Goal: Information Seeking & Learning: Learn about a topic

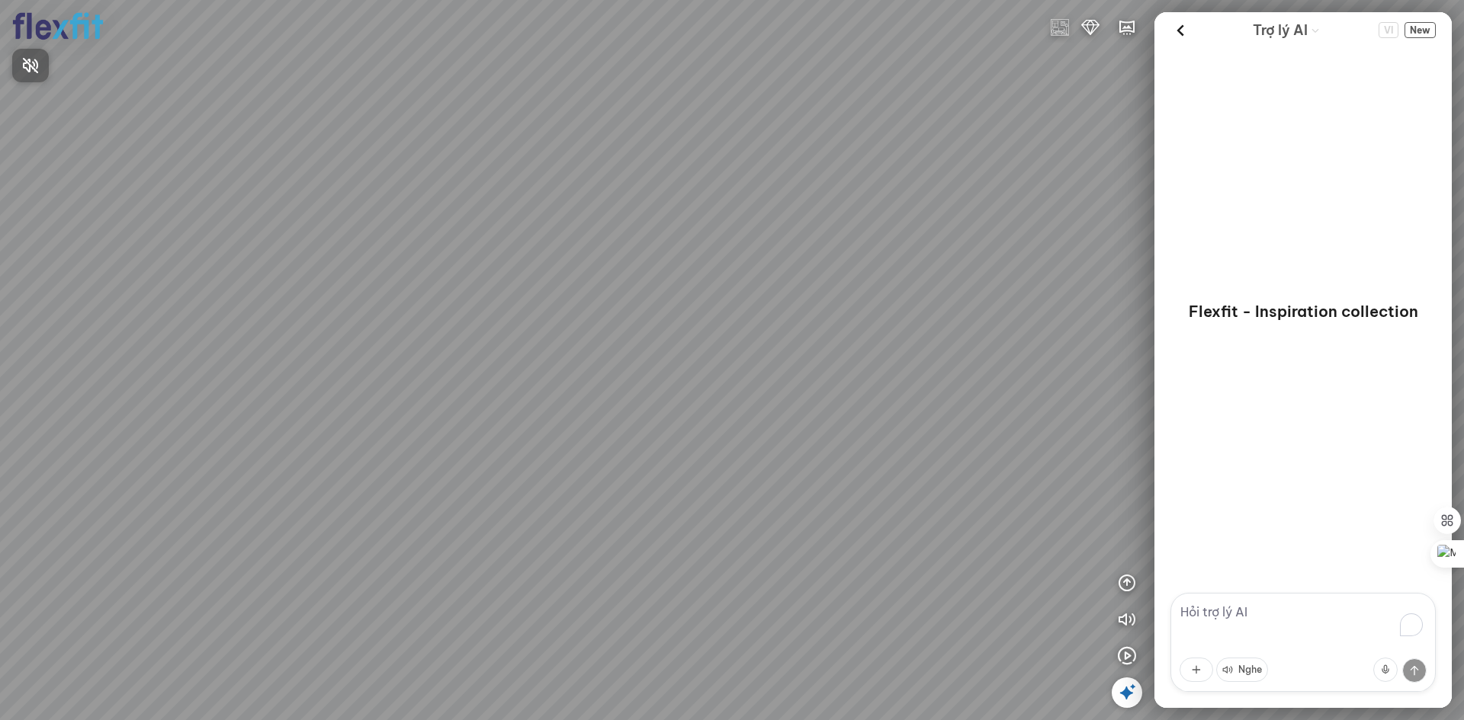
drag, startPoint x: 746, startPoint y: 204, endPoint x: 884, endPoint y: 133, distance: 155.1
click at [884, 133] on div at bounding box center [732, 360] width 1464 height 720
drag, startPoint x: 838, startPoint y: 232, endPoint x: 899, endPoint y: 232, distance: 61.7
click at [899, 232] on div at bounding box center [732, 360] width 1464 height 720
drag, startPoint x: 788, startPoint y: 309, endPoint x: 822, endPoint y: 26, distance: 285.5
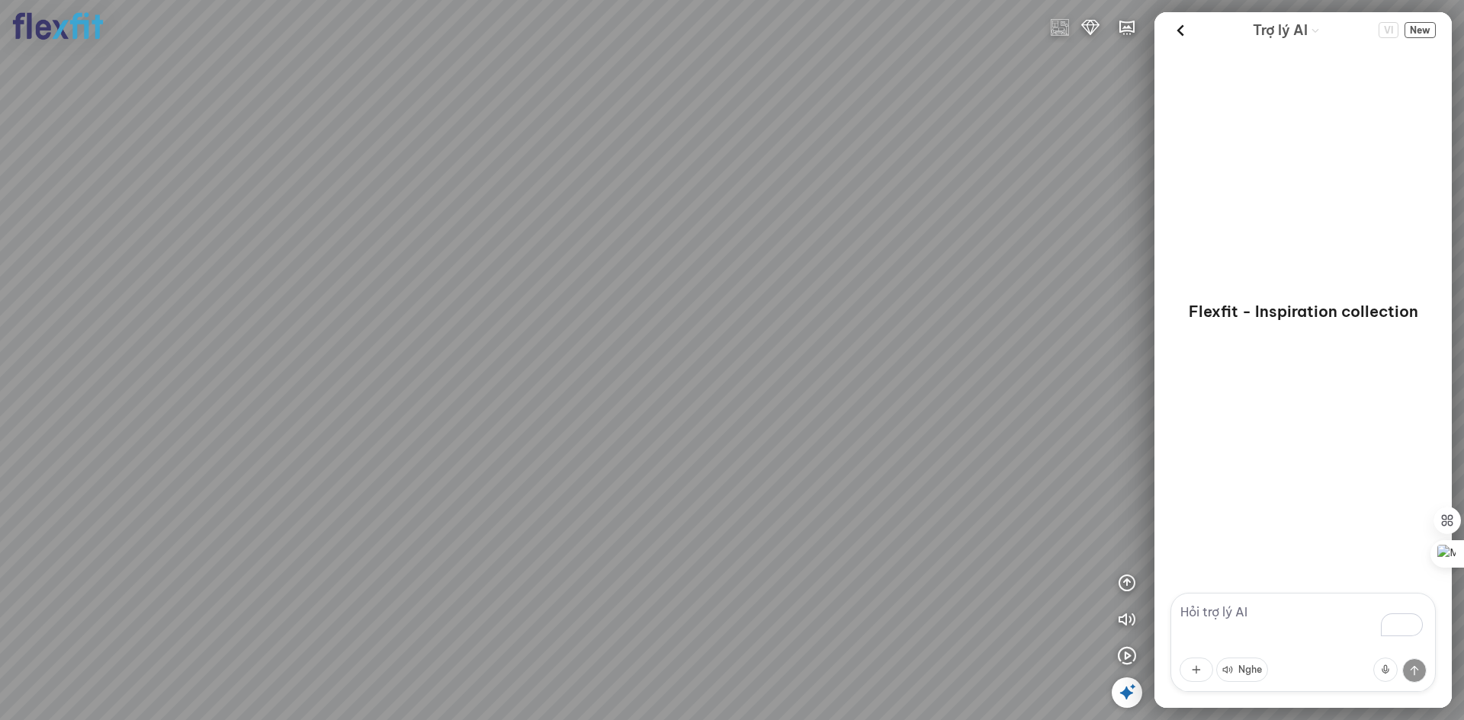
click at [822, 26] on div at bounding box center [732, 360] width 1464 height 720
drag, startPoint x: 832, startPoint y: 179, endPoint x: 644, endPoint y: 204, distance: 189.2
click at [597, 204] on div at bounding box center [732, 360] width 1464 height 720
drag, startPoint x: 575, startPoint y: 198, endPoint x: 566, endPoint y: 198, distance: 8.4
click at [566, 198] on div at bounding box center [732, 360] width 1464 height 720
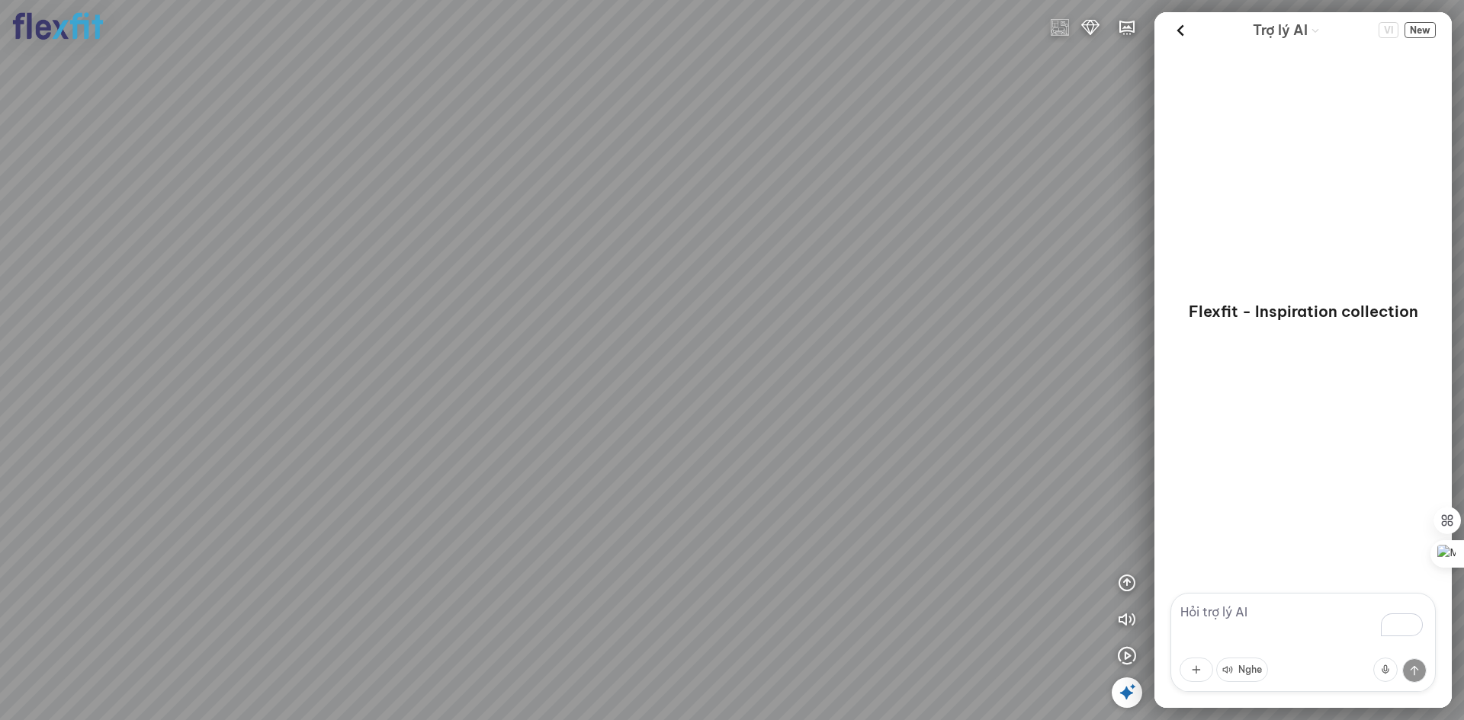
drag, startPoint x: 861, startPoint y: 219, endPoint x: 420, endPoint y: 341, distance: 457.4
click at [420, 341] on div at bounding box center [732, 360] width 1464 height 720
drag, startPoint x: 901, startPoint y: 249, endPoint x: 325, endPoint y: 322, distance: 580.8
click at [315, 322] on div at bounding box center [732, 360] width 1464 height 720
drag, startPoint x: 928, startPoint y: 546, endPoint x: 505, endPoint y: 363, distance: 461.6
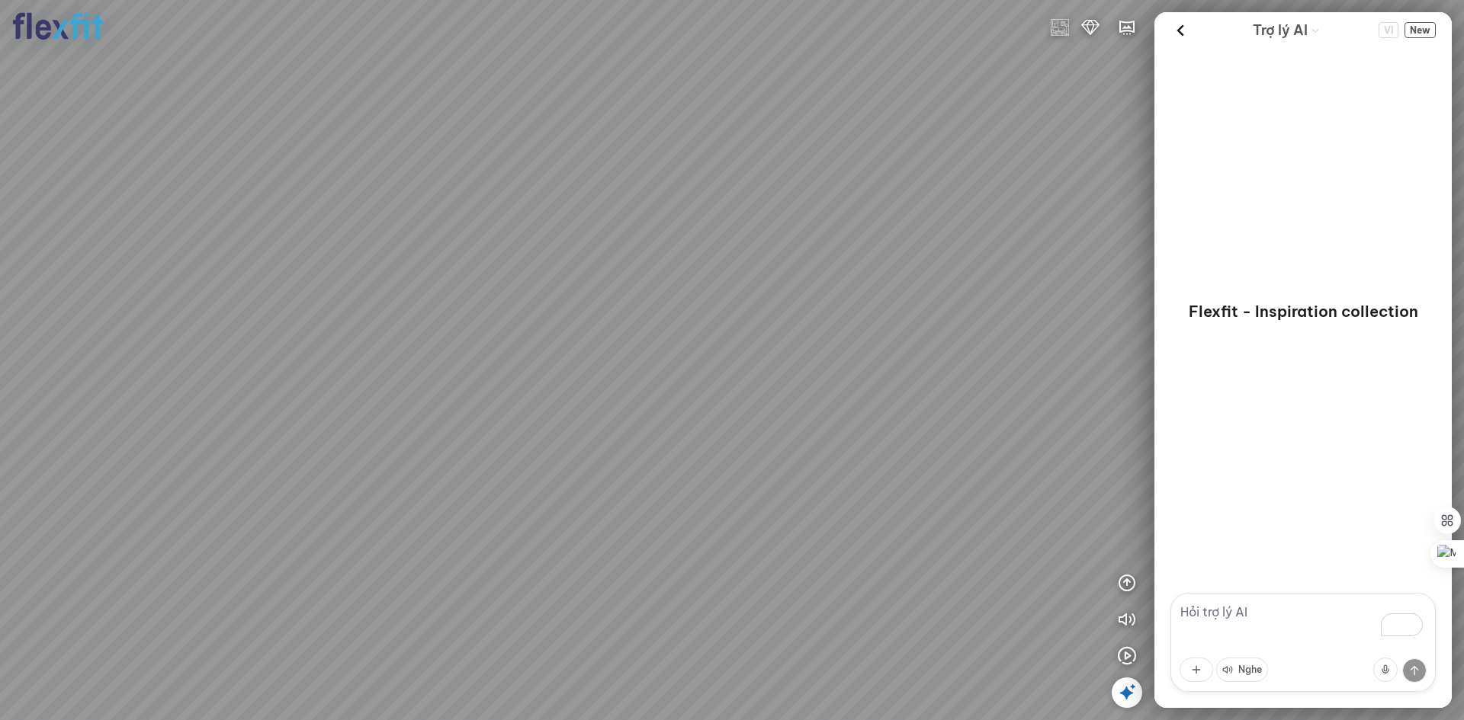
click at [522, 364] on div at bounding box center [732, 360] width 1464 height 720
drag, startPoint x: 821, startPoint y: 409, endPoint x: 292, endPoint y: 371, distance: 530.3
click at [292, 371] on div at bounding box center [732, 360] width 1464 height 720
drag, startPoint x: 761, startPoint y: 372, endPoint x: 632, endPoint y: 438, distance: 144.9
click at [632, 438] on div at bounding box center [732, 360] width 1464 height 720
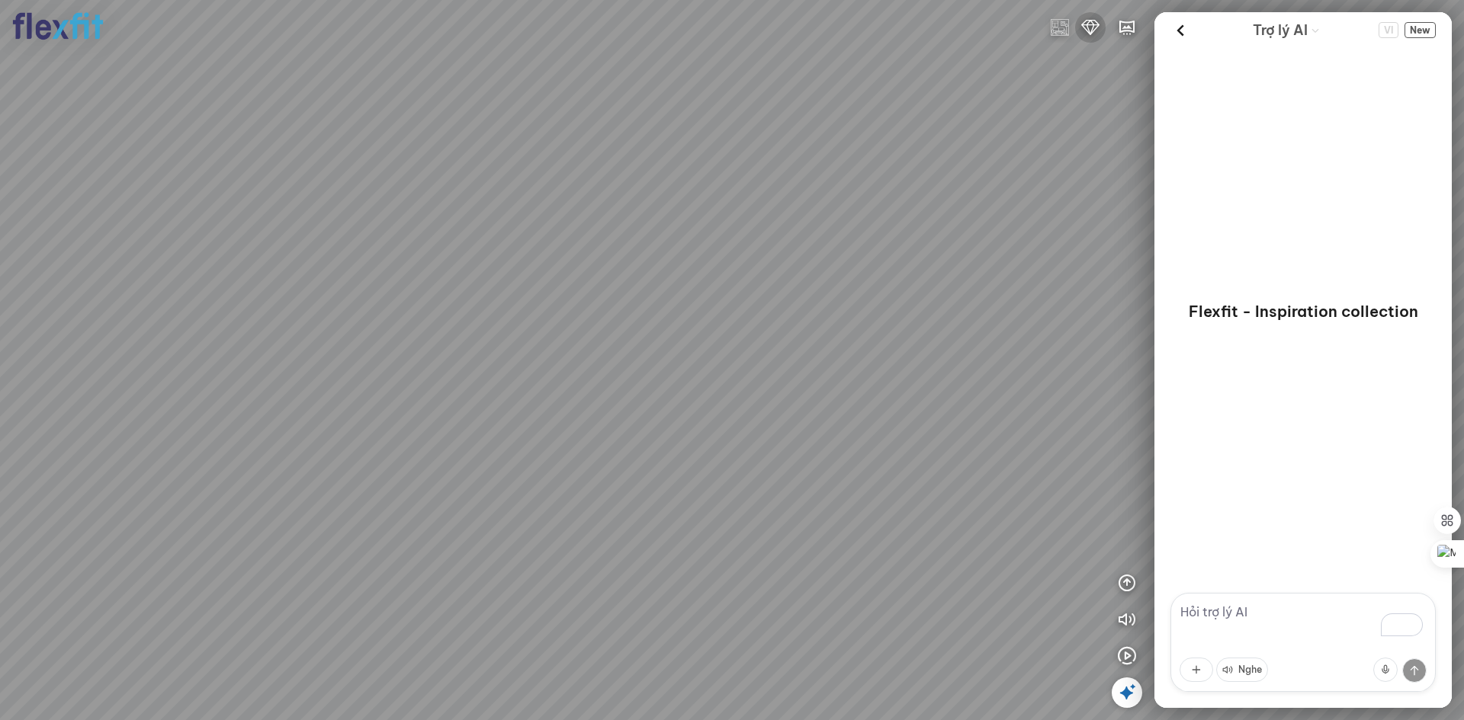
click at [1084, 26] on img at bounding box center [1090, 27] width 18 height 18
click at [1069, 60] on button "Phổ thông" at bounding box center [1050, 63] width 109 height 34
drag, startPoint x: 903, startPoint y: 208, endPoint x: 556, endPoint y: 147, distance: 351.4
click at [557, 147] on div at bounding box center [732, 360] width 1464 height 720
drag, startPoint x: 613, startPoint y: 220, endPoint x: 528, endPoint y: 317, distance: 129.1
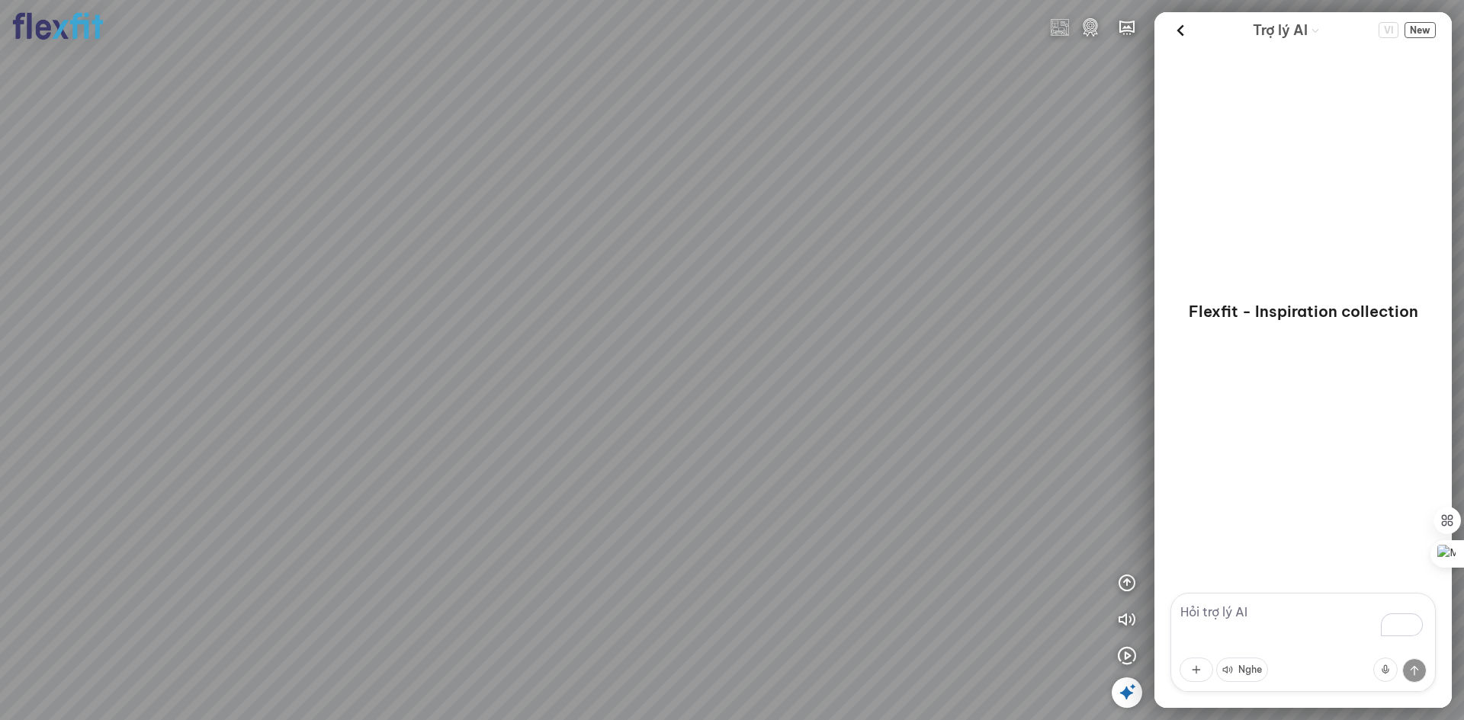
click at [531, 317] on div at bounding box center [732, 360] width 1464 height 720
drag, startPoint x: 971, startPoint y: 295, endPoint x: 528, endPoint y: 293, distance: 442.9
click at [528, 293] on div at bounding box center [732, 360] width 1464 height 720
click at [1092, 27] on img at bounding box center [1090, 27] width 18 height 18
click at [1132, 27] on icon "button" at bounding box center [1126, 27] width 18 height 18
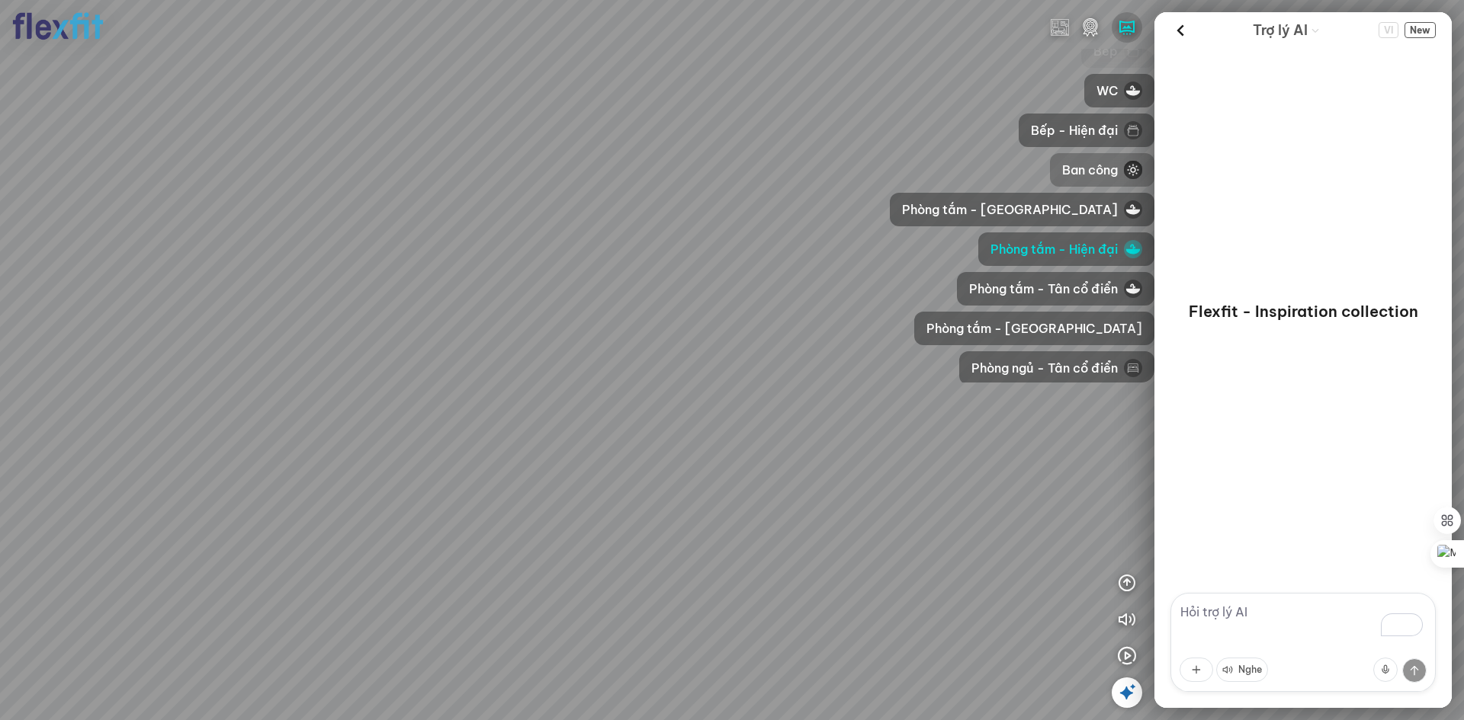
scroll to position [76, 0]
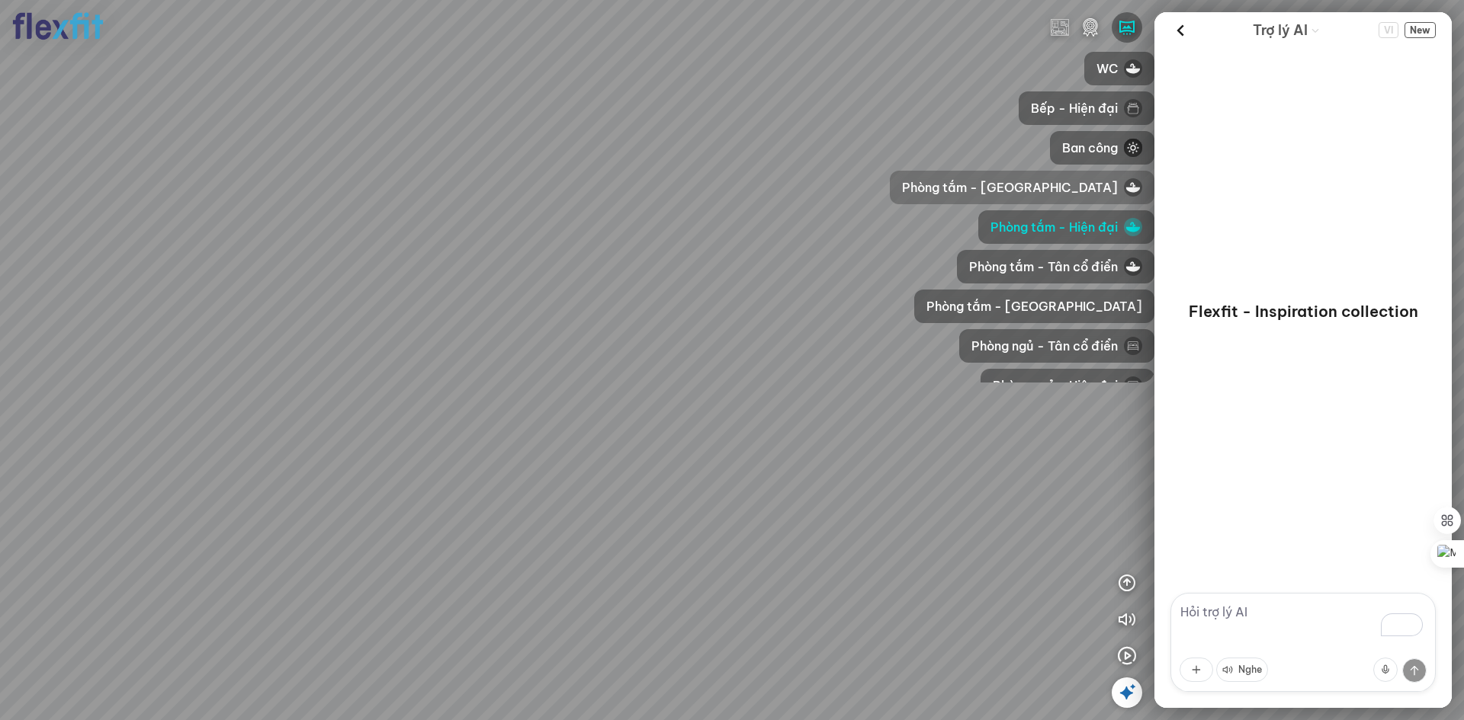
click at [1092, 191] on span "Phòng tắm - [GEOGRAPHIC_DATA]" at bounding box center [1010, 187] width 216 height 18
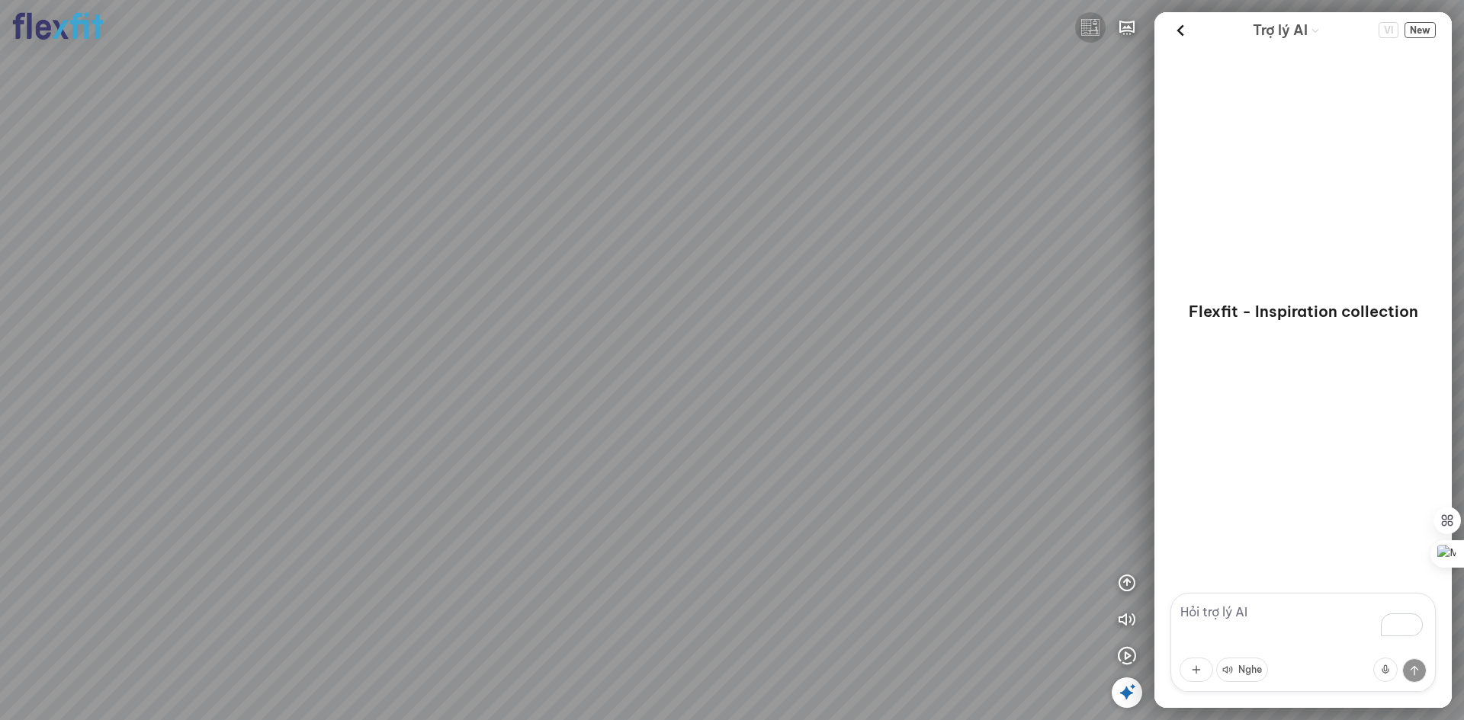
click at [1088, 29] on img at bounding box center [1090, 27] width 18 height 18
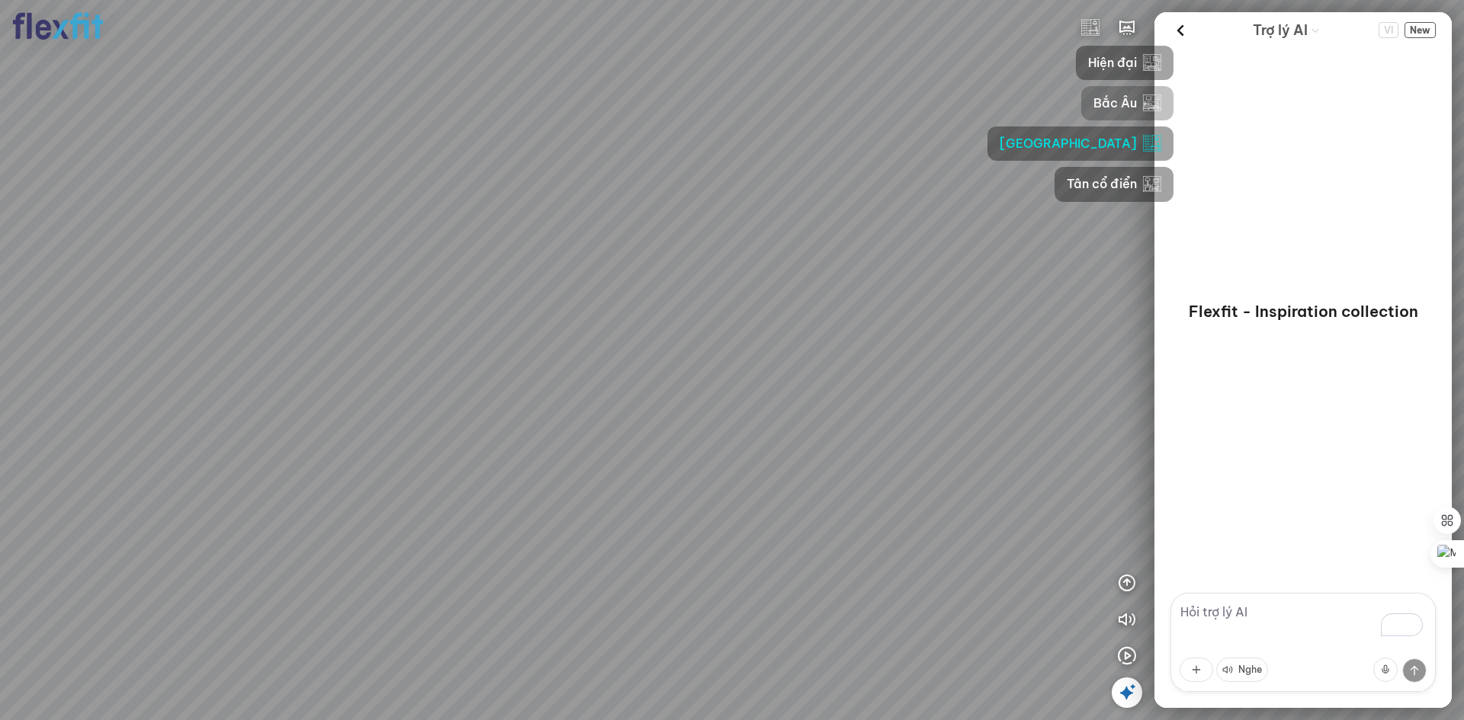
click at [1093, 98] on span "Bắc Âu" at bounding box center [1114, 103] width 43 height 19
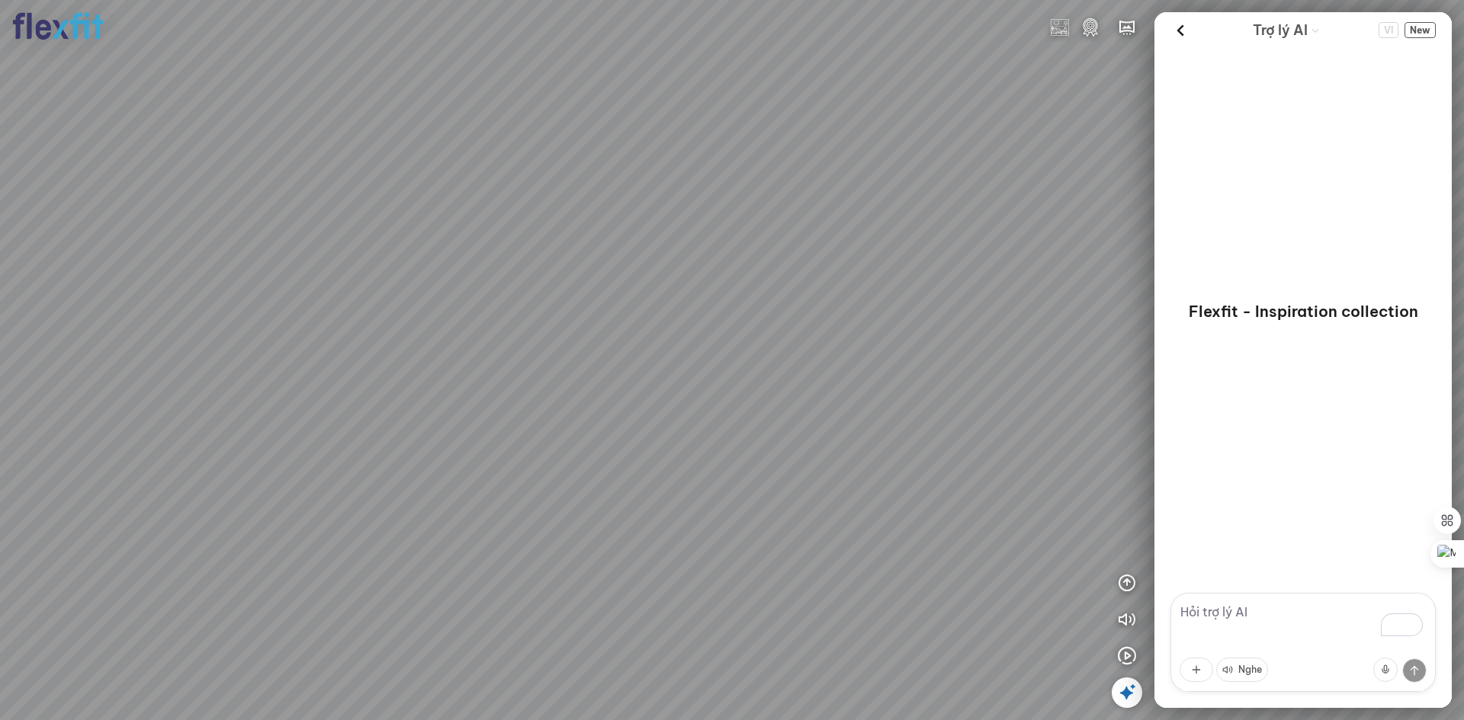
drag, startPoint x: 996, startPoint y: 162, endPoint x: 684, endPoint y: 106, distance: 316.8
click at [684, 106] on div at bounding box center [732, 360] width 1464 height 720
drag, startPoint x: 743, startPoint y: 123, endPoint x: 618, endPoint y: 112, distance: 125.5
click at [618, 112] on div at bounding box center [732, 360] width 1464 height 720
drag, startPoint x: 987, startPoint y: 169, endPoint x: 633, endPoint y: 274, distance: 369.5
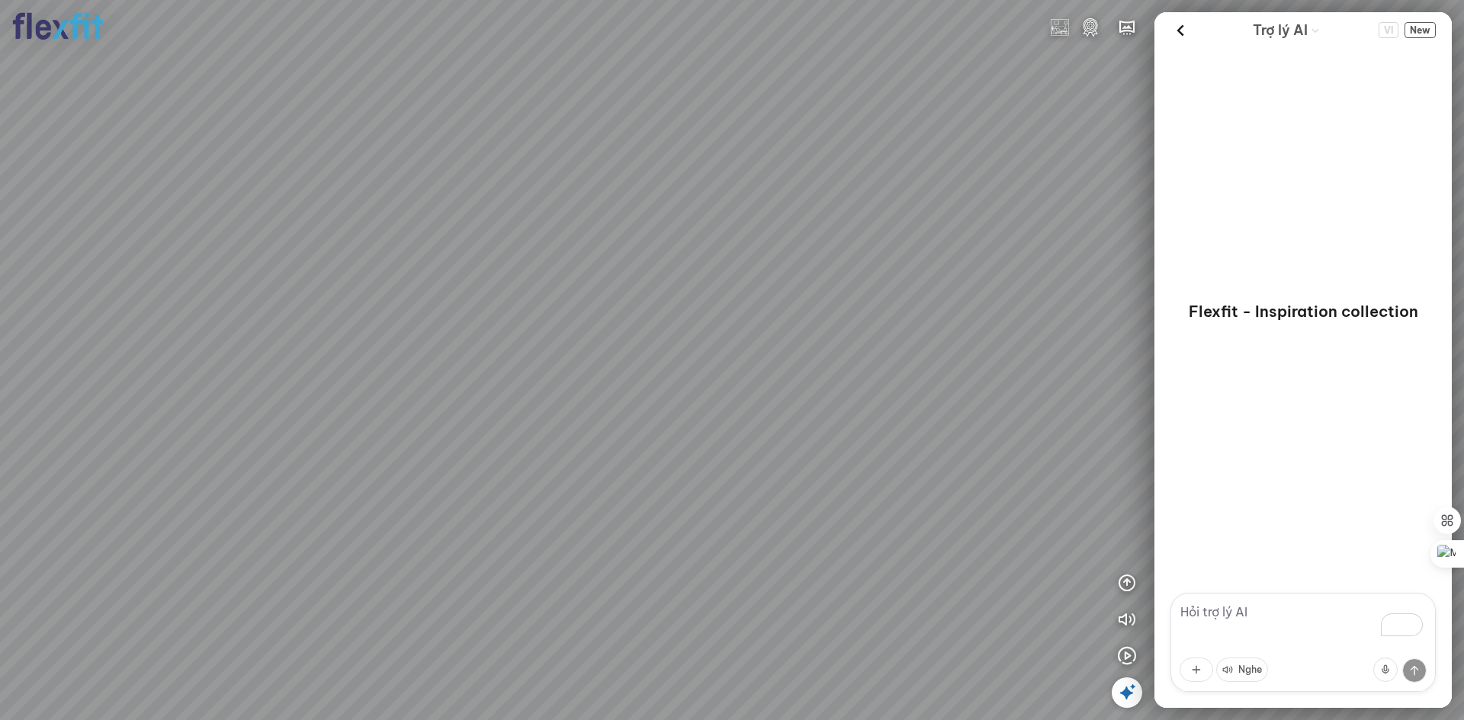
click at [633, 287] on div at bounding box center [732, 360] width 1464 height 720
drag, startPoint x: 541, startPoint y: 173, endPoint x: 322, endPoint y: 151, distance: 219.9
click at [307, 149] on div at bounding box center [732, 360] width 1464 height 720
drag, startPoint x: 604, startPoint y: 232, endPoint x: 185, endPoint y: 48, distance: 457.7
click at [184, 48] on div at bounding box center [732, 360] width 1464 height 720
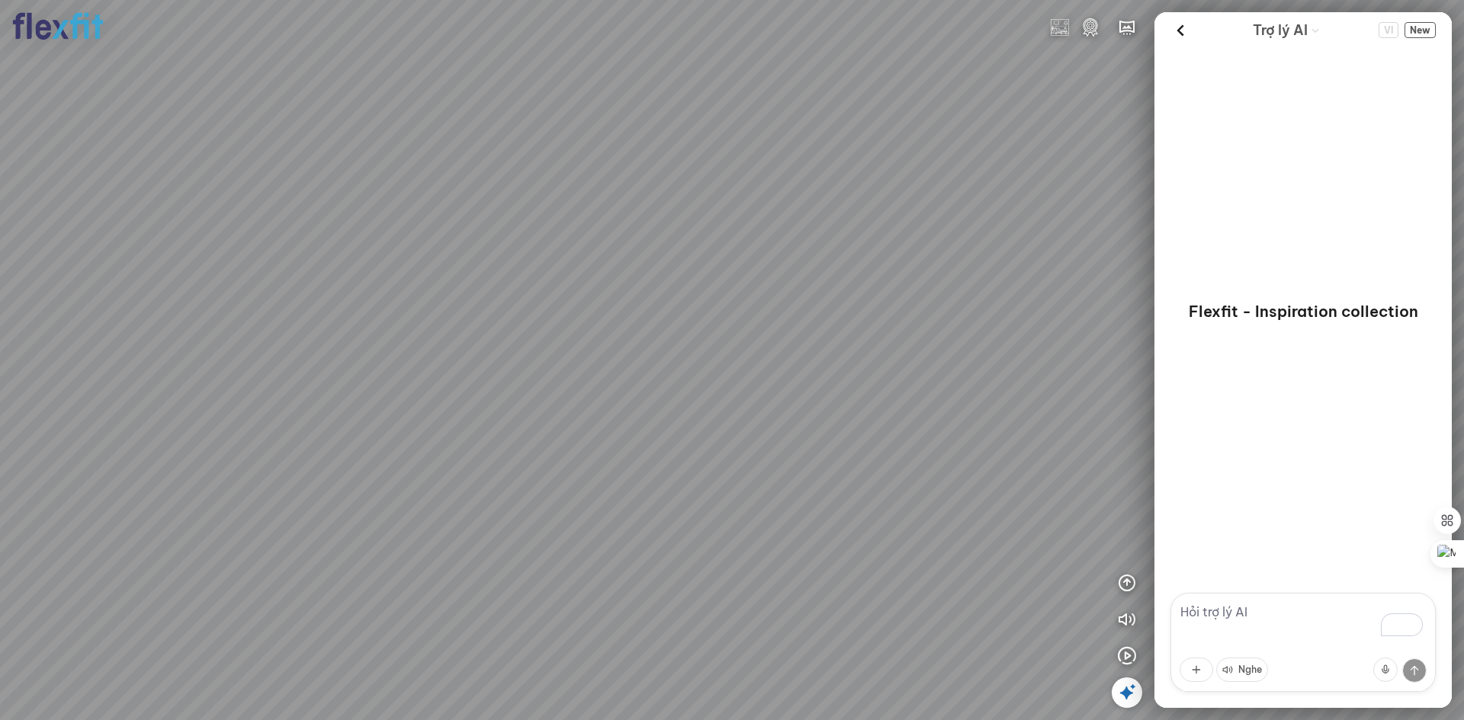
drag, startPoint x: 453, startPoint y: 120, endPoint x: 155, endPoint y: 236, distance: 318.8
click at [155, 236] on div at bounding box center [732, 360] width 1464 height 720
drag, startPoint x: 549, startPoint y: 96, endPoint x: 781, endPoint y: 112, distance: 232.3
click at [635, 127] on div at bounding box center [732, 360] width 1464 height 720
click at [1088, 21] on img at bounding box center [1090, 27] width 18 height 18
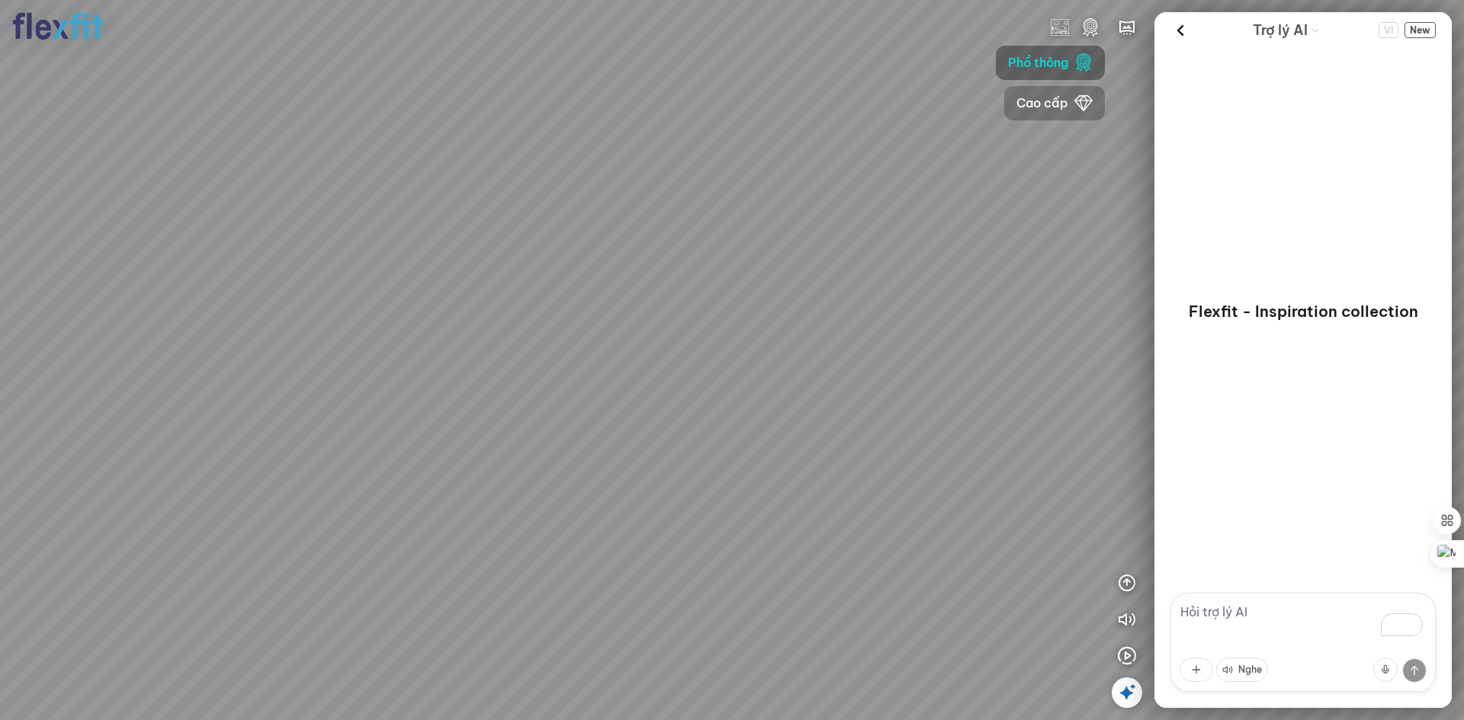
click at [1067, 104] on span "Cao cấp" at bounding box center [1042, 103] width 52 height 19
drag, startPoint x: 720, startPoint y: 127, endPoint x: 580, endPoint y: 172, distance: 147.3
click at [369, 176] on div at bounding box center [732, 360] width 1464 height 720
drag, startPoint x: 950, startPoint y: 212, endPoint x: 848, endPoint y: 187, distance: 105.2
click at [554, 152] on div at bounding box center [732, 360] width 1464 height 720
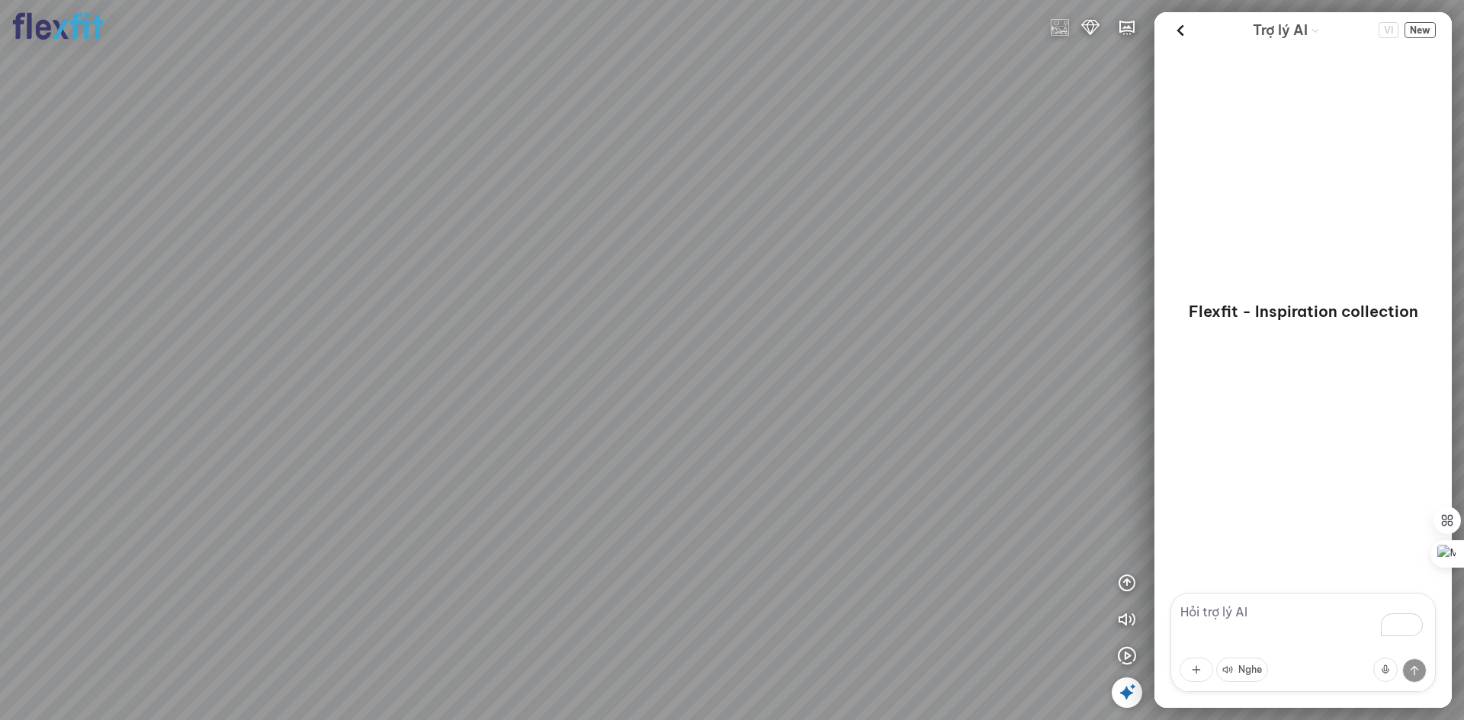
drag, startPoint x: 921, startPoint y: 197, endPoint x: 457, endPoint y: 185, distance: 464.4
click at [451, 185] on div at bounding box center [732, 360] width 1464 height 720
